Goal: Use online tool/utility: Utilize a website feature to perform a specific function

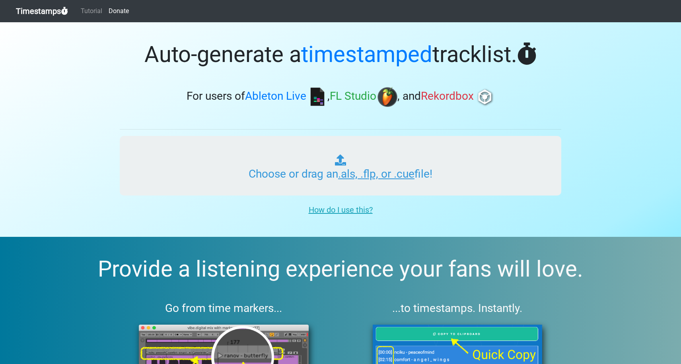
click at [376, 180] on input "Choose or drag an .als, .flp, or .cue file!" at bounding box center [341, 166] width 442 height 60
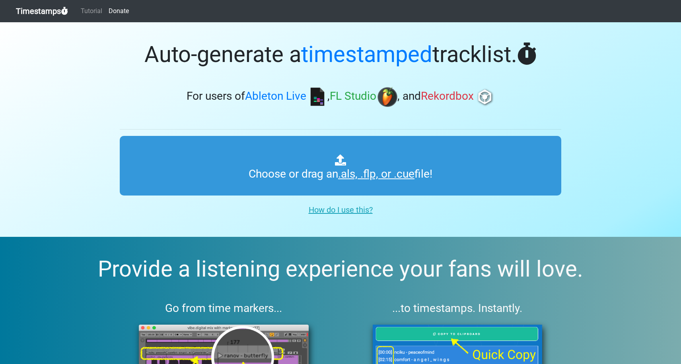
click at [355, 213] on u "How do I use this?" at bounding box center [341, 210] width 64 height 10
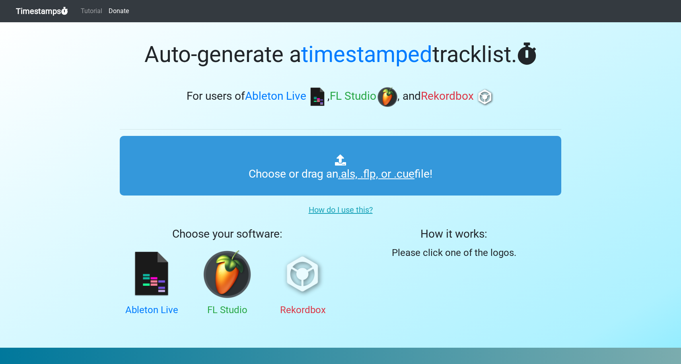
click at [301, 280] on img at bounding box center [303, 275] width 48 height 48
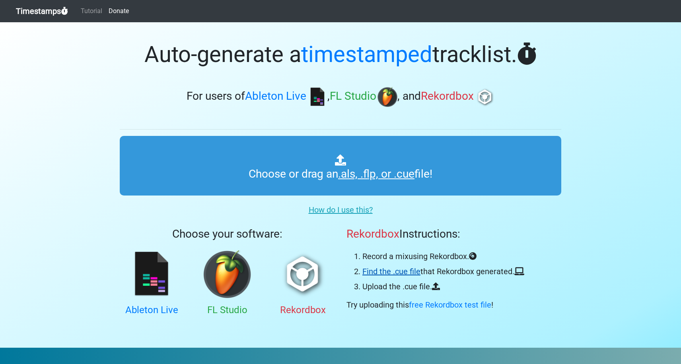
click at [411, 275] on link "Find the .cue file" at bounding box center [391, 272] width 58 height 10
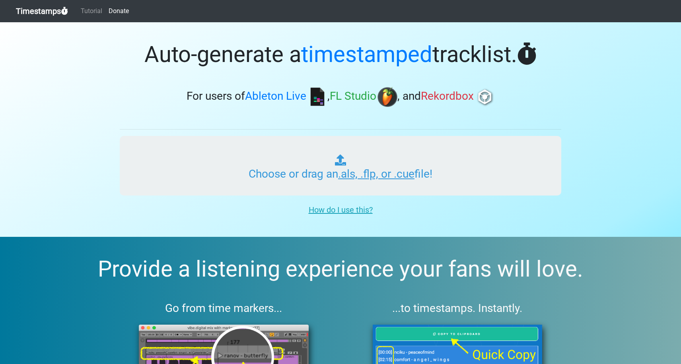
type input "C:\fakepath\01 youtube Setp122025.cue"
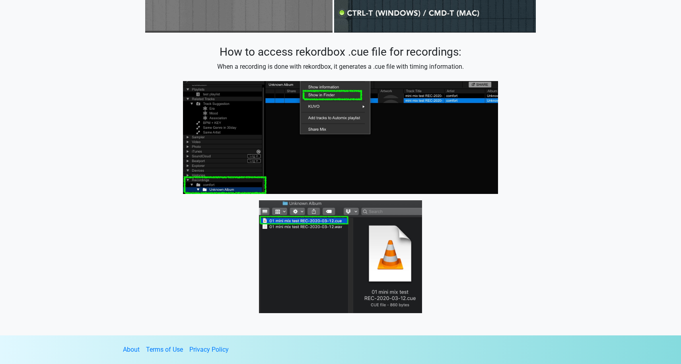
scroll to position [641, 0]
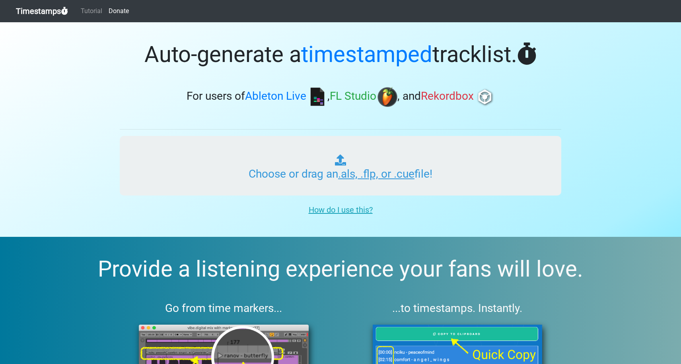
click at [326, 175] on input "Choose or drag an .als, .flp, or .cue file!" at bounding box center [341, 166] width 442 height 60
click at [279, 178] on input "Choose or drag an .als, .flp, or .cue file!" at bounding box center [341, 166] width 442 height 60
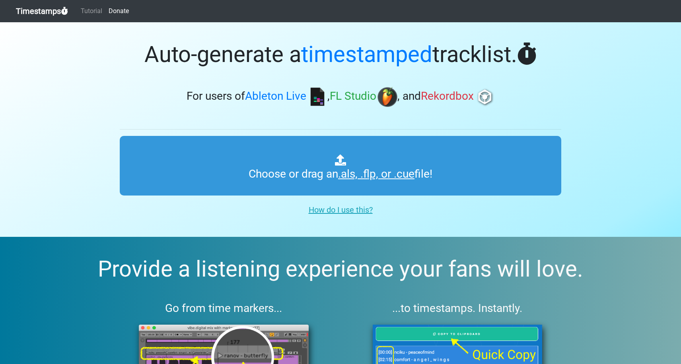
click at [46, 14] on link "Timestamps" at bounding box center [42, 11] width 52 height 16
click at [65, 10] on icon at bounding box center [64, 11] width 7 height 8
click at [90, 11] on link "Tutorial" at bounding box center [92, 11] width 28 height 16
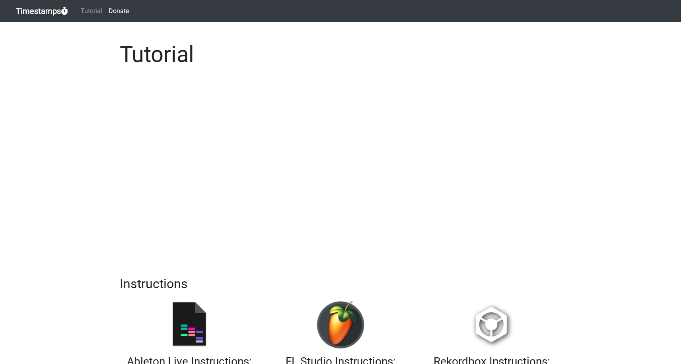
click at [47, 11] on link "Timestamps" at bounding box center [42, 11] width 52 height 16
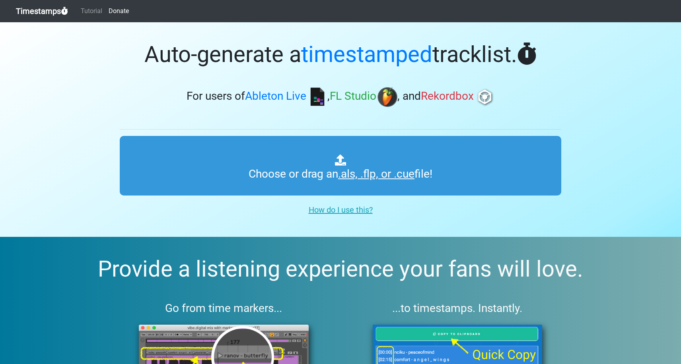
type input "C:\fakepath\01 youtube Setp122025.cue"
type input "C:\fakepath\01 SootheURSoul54.cue"
type input "C:\fakepath\01 sootheursoul_almost35.cue"
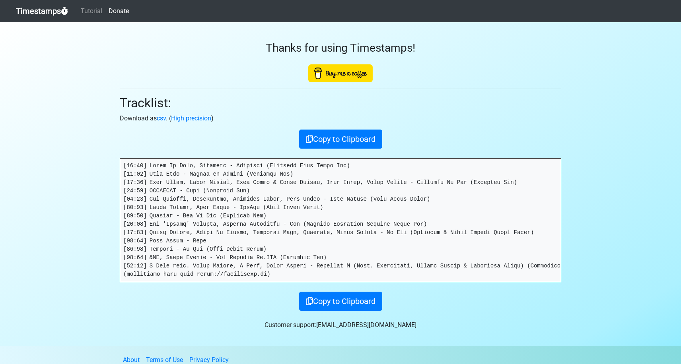
scroll to position [10, 0]
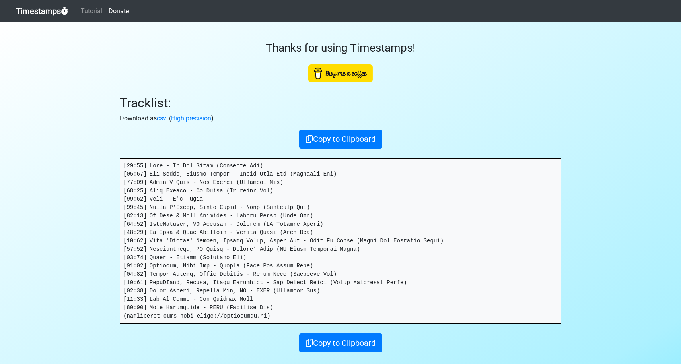
scroll to position [52, 0]
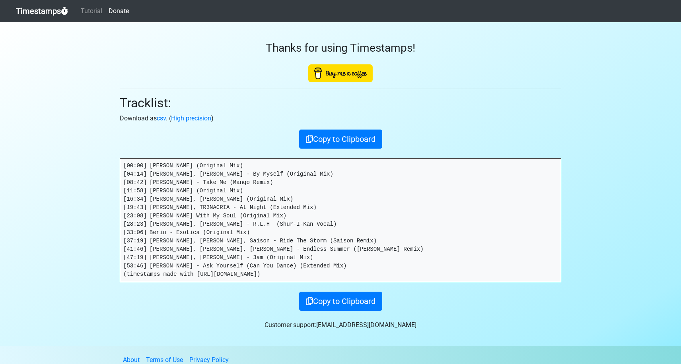
scroll to position [10, 0]
